Goal: Find specific page/section

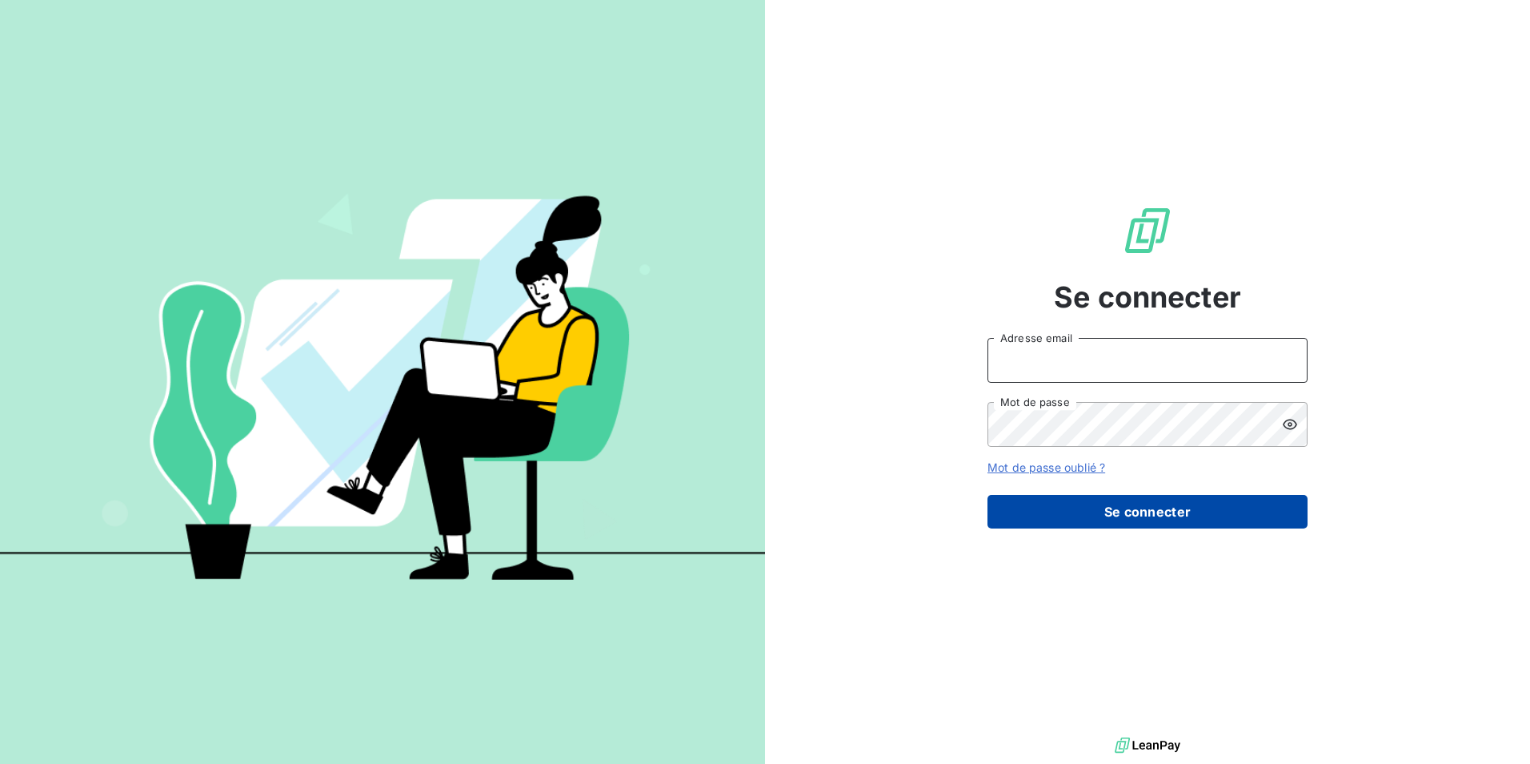
type input "[EMAIL_ADDRESS][DOMAIN_NAME]"
click at [1135, 508] on button "Se connecter" at bounding box center [1148, 512] width 320 height 34
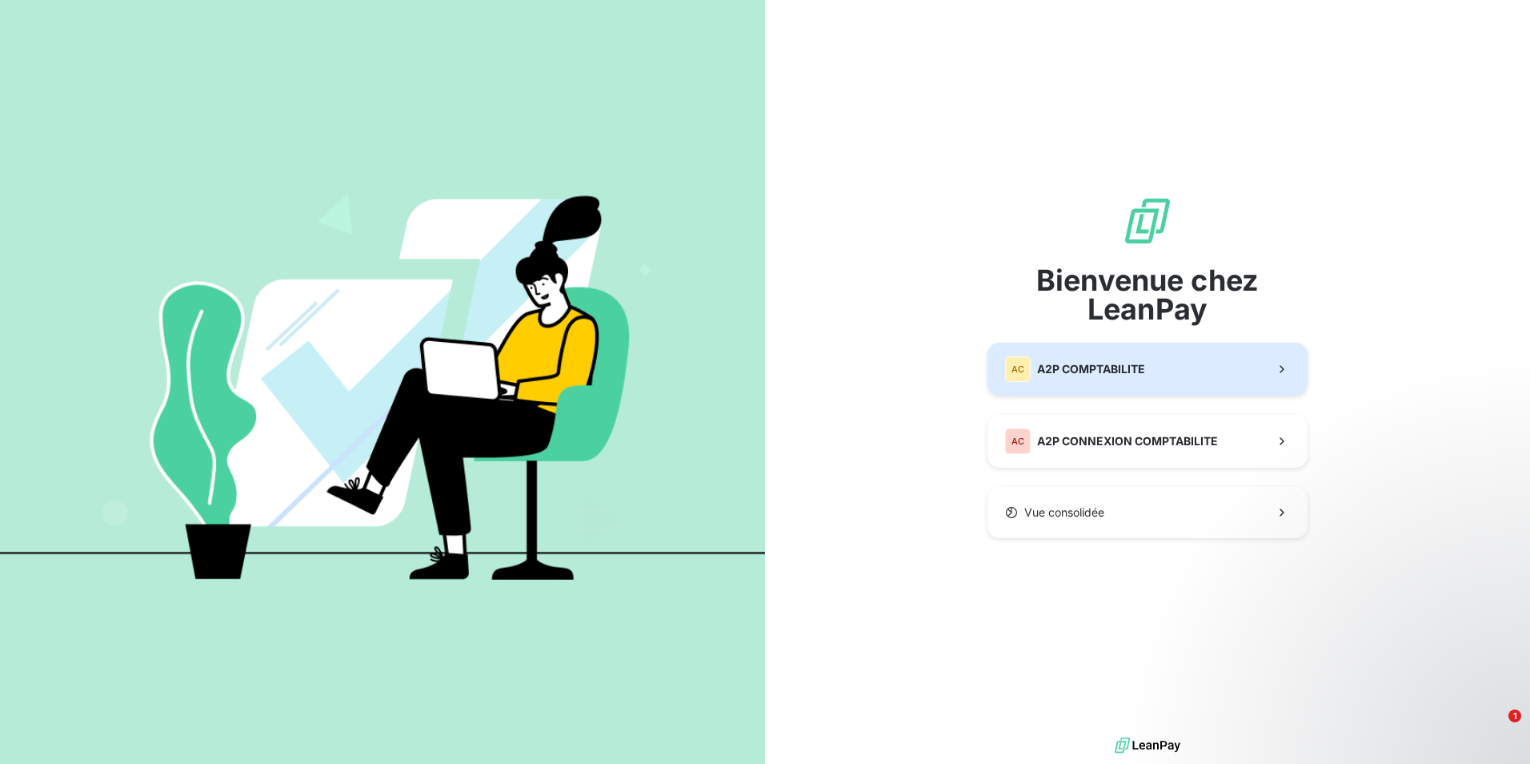
click at [1117, 375] on span "A2P COMPTABILITE" at bounding box center [1091, 369] width 108 height 16
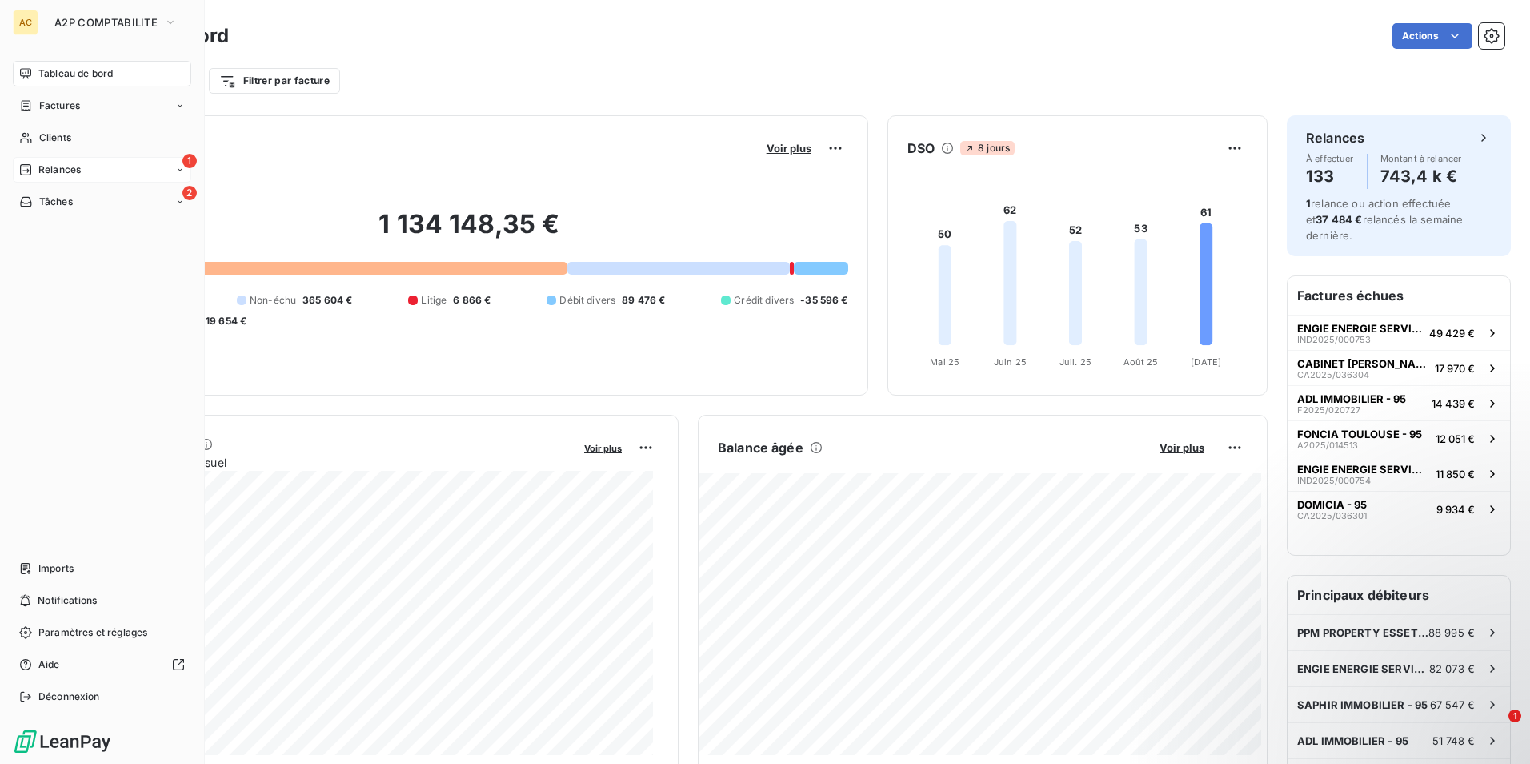
click at [53, 169] on span "Relances" at bounding box center [59, 169] width 42 height 14
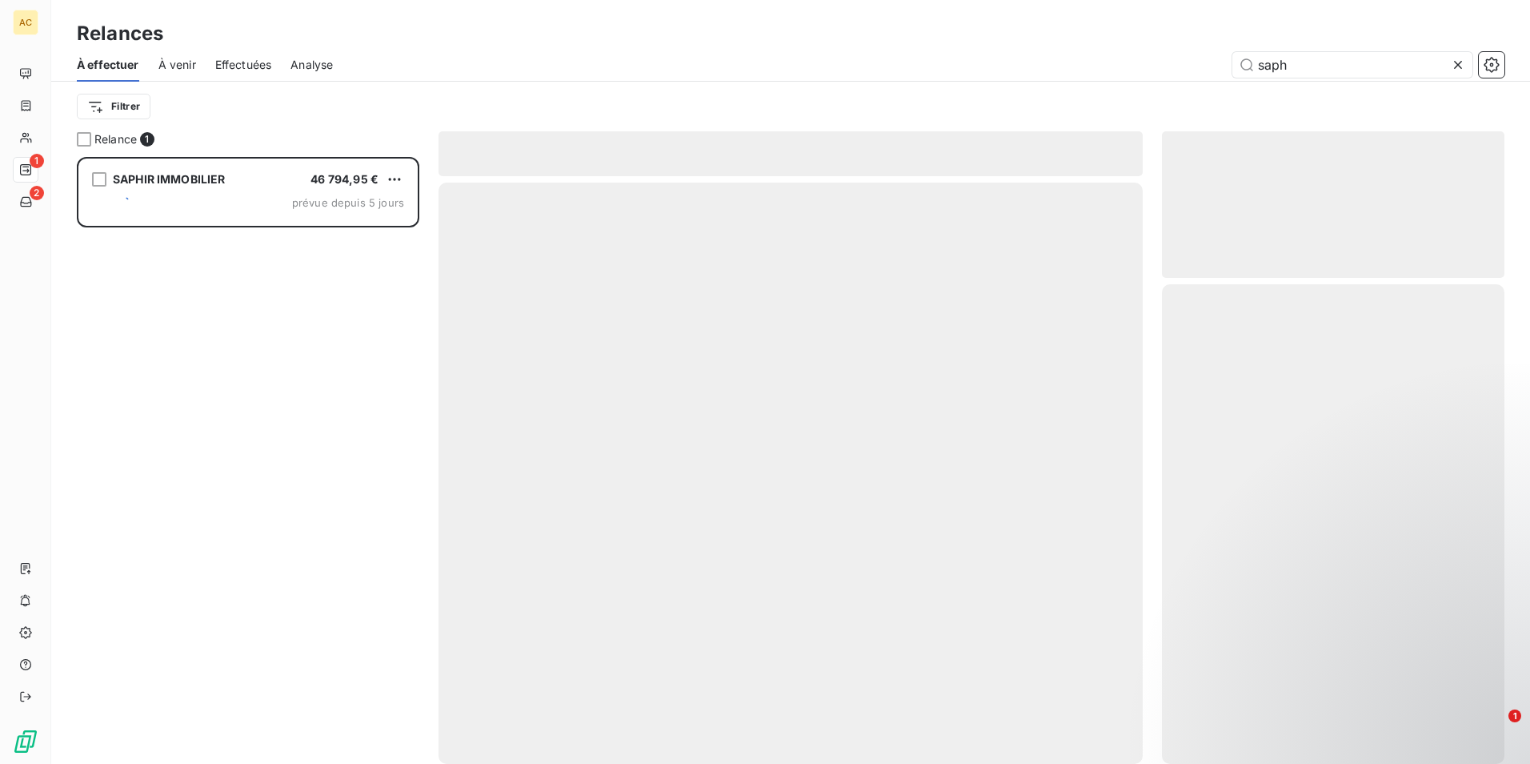
scroll to position [595, 331]
